Goal: Check status: Check status

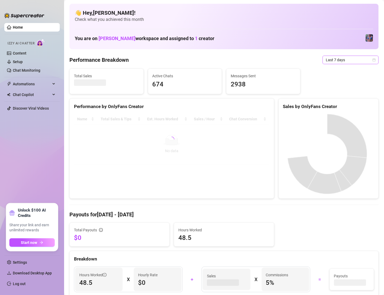
click at [338, 60] on span "Last 7 days" at bounding box center [351, 60] width 50 height 8
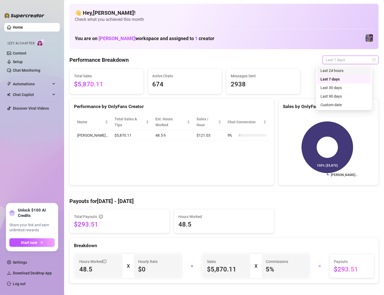
click at [345, 69] on div "Last 24 hours" at bounding box center [344, 71] width 48 height 6
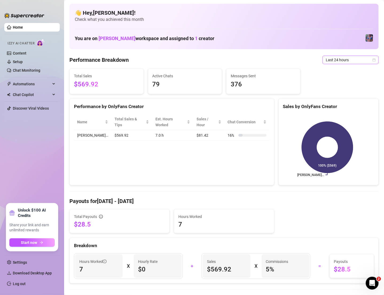
click at [338, 62] on span "Last 24 hours" at bounding box center [351, 60] width 50 height 8
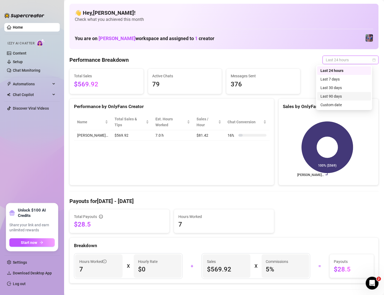
click at [333, 95] on div "Last 90 days" at bounding box center [344, 96] width 48 height 6
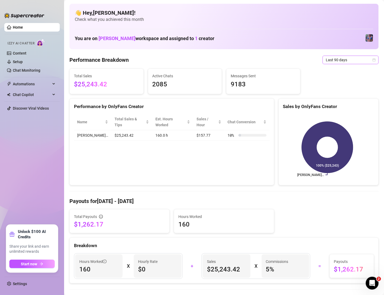
click at [356, 58] on span "Last 90 days" at bounding box center [351, 60] width 50 height 8
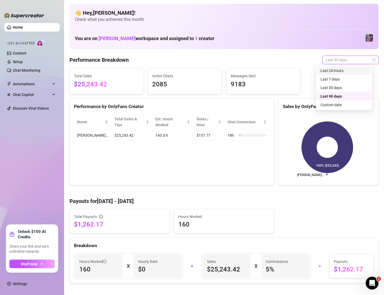
click at [356, 68] on div "Last 24 hours" at bounding box center [344, 71] width 48 height 6
click at [339, 62] on span "Last 24 hours" at bounding box center [351, 60] width 50 height 8
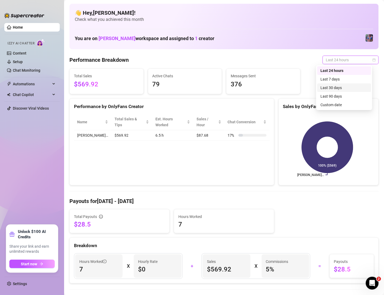
click at [345, 85] on div "Last 30 days" at bounding box center [344, 88] width 48 height 6
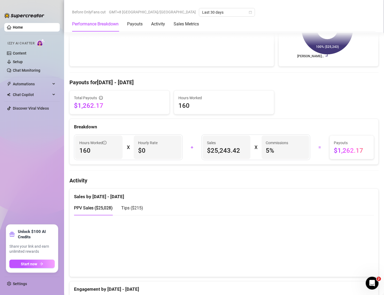
scroll to position [3, 0]
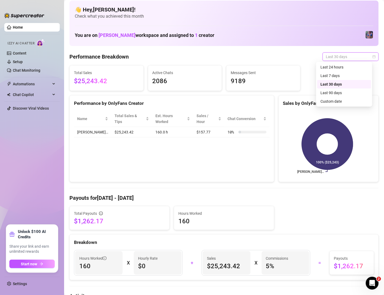
click at [347, 53] on span "Last 30 days" at bounding box center [351, 57] width 50 height 8
click at [347, 69] on div "Last 24 hours" at bounding box center [344, 67] width 48 height 6
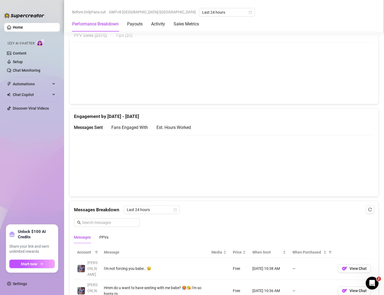
scroll to position [259, 0]
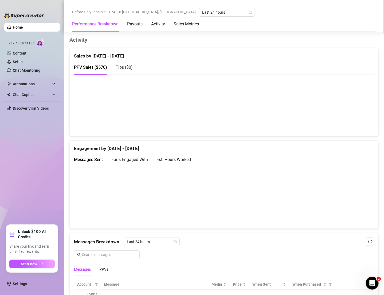
click at [227, 124] on canvas at bounding box center [221, 105] width 294 height 53
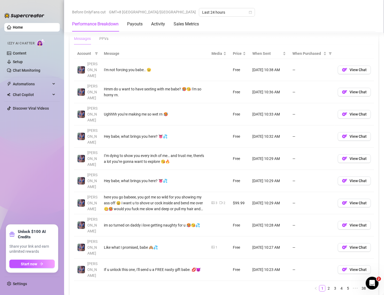
scroll to position [0, 0]
